Goal: Book appointment/travel/reservation

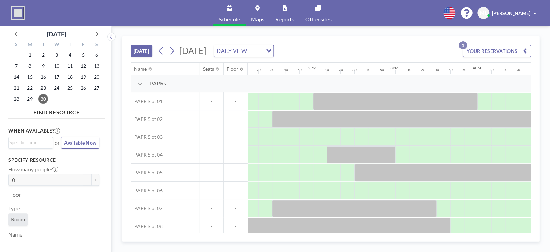
scroll to position [0, 1077]
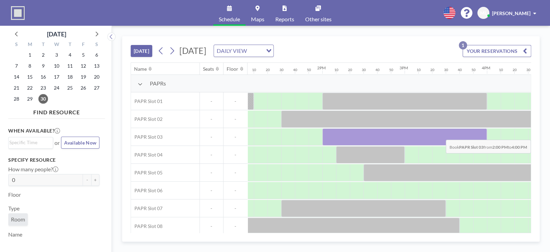
drag, startPoint x: 328, startPoint y: 136, endPoint x: 480, endPoint y: 134, distance: 151.9
click at [480, 134] on div at bounding box center [404, 136] width 165 height 17
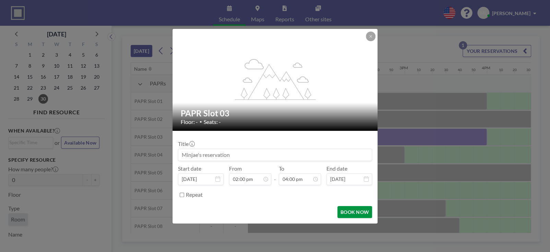
click at [352, 211] on button "BOOK NOW" at bounding box center [354, 212] width 35 height 12
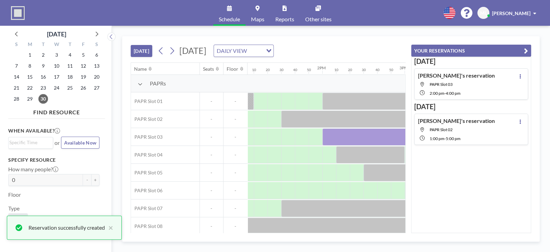
click at [525, 48] on icon "button" at bounding box center [526, 51] width 4 height 8
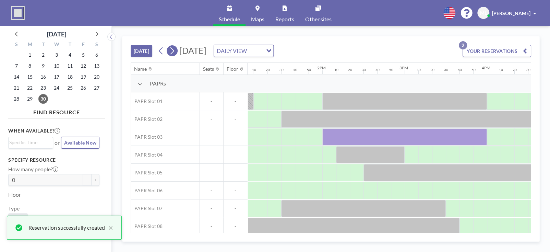
click at [173, 52] on icon at bounding box center [172, 51] width 7 height 10
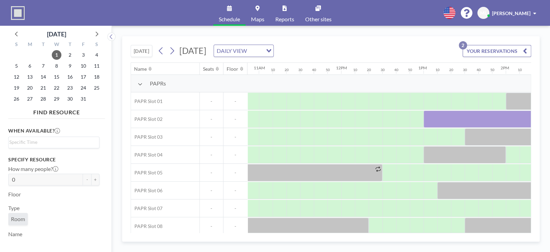
scroll to position [0, 892]
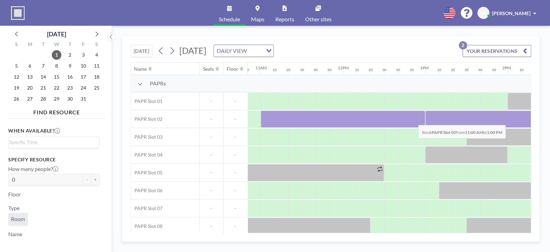
drag, startPoint x: 268, startPoint y: 116, endPoint x: 413, endPoint y: 119, distance: 144.1
click at [413, 119] on div at bounding box center [343, 118] width 165 height 17
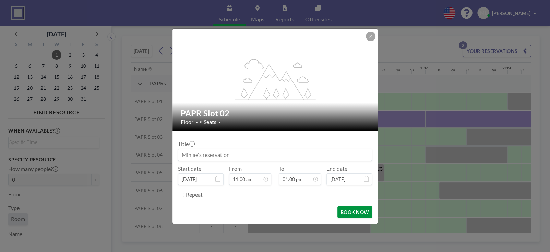
click at [359, 210] on button "BOOK NOW" at bounding box center [354, 212] width 35 height 12
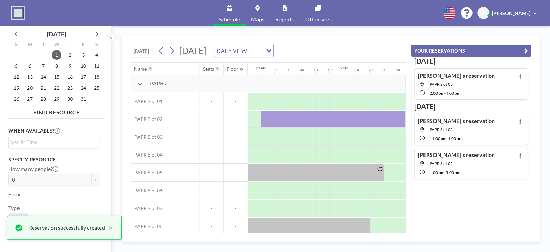
click at [523, 50] on button "YOUR RESERVATIONS" at bounding box center [471, 51] width 120 height 12
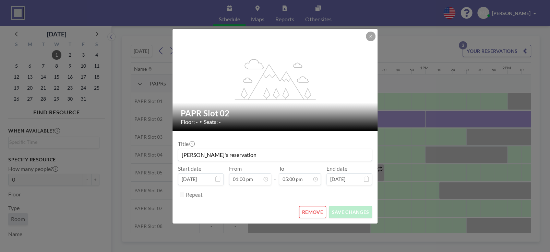
click at [314, 212] on button "REMOVE" at bounding box center [312, 212] width 27 height 12
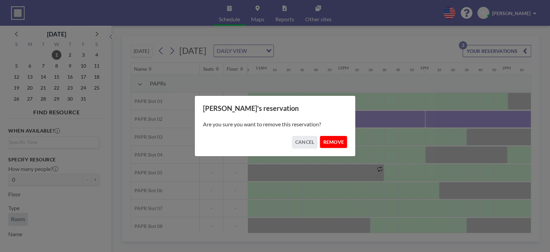
click at [336, 144] on button "REMOVE" at bounding box center [333, 142] width 27 height 12
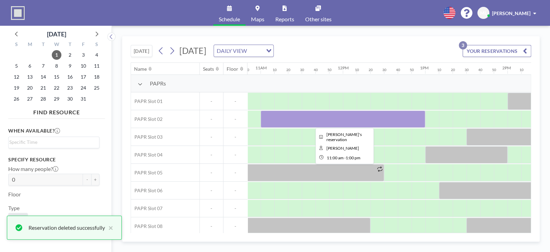
click at [373, 120] on div at bounding box center [343, 118] width 165 height 17
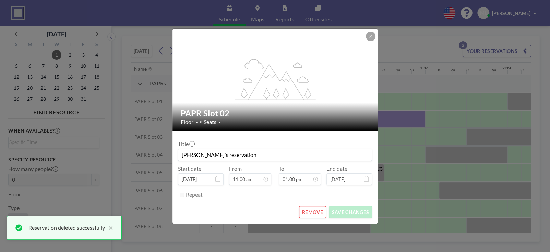
click at [319, 211] on button "REMOVE" at bounding box center [312, 212] width 27 height 12
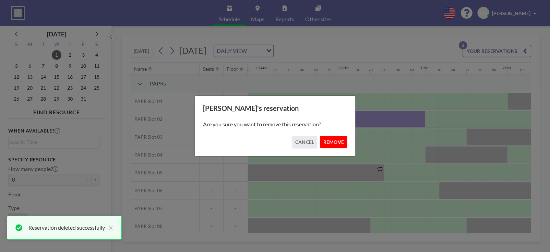
click at [334, 141] on button "REMOVE" at bounding box center [333, 142] width 27 height 12
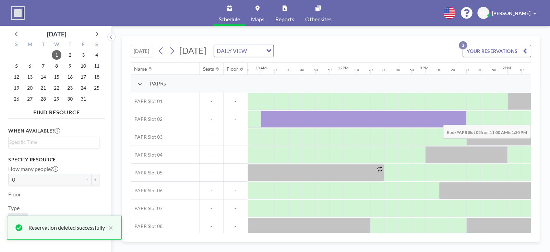
drag, startPoint x: 268, startPoint y: 120, endPoint x: 461, endPoint y: 120, distance: 193.4
click at [461, 120] on div at bounding box center [364, 118] width 206 height 17
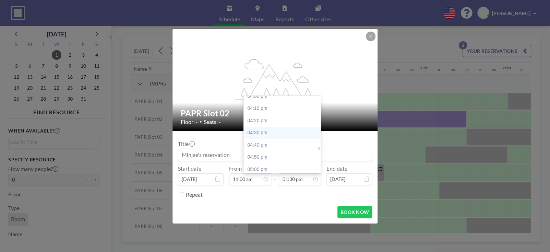
scroll to position [1194, 0]
click at [275, 151] on div "05:00 pm" at bounding box center [284, 153] width 80 height 12
type input "05:00 pm"
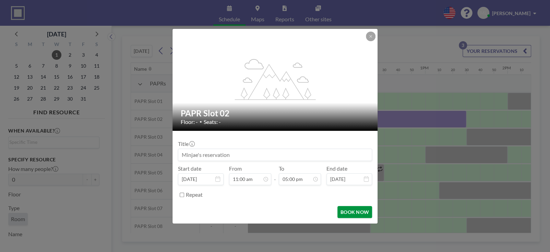
click at [358, 208] on button "BOOK NOW" at bounding box center [354, 212] width 35 height 12
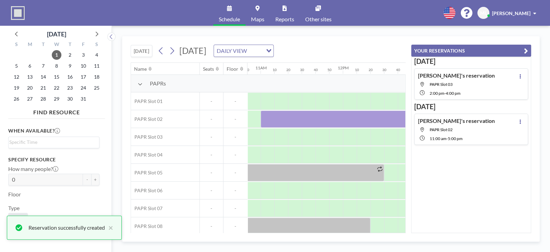
click at [525, 49] on icon "button" at bounding box center [526, 51] width 4 height 8
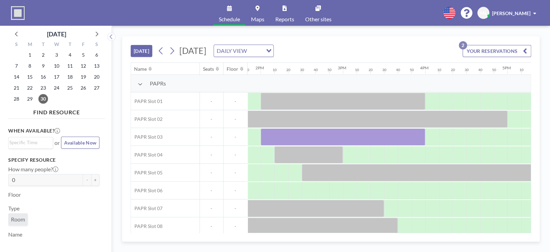
scroll to position [0, 1121]
